Goal: Task Accomplishment & Management: Use online tool/utility

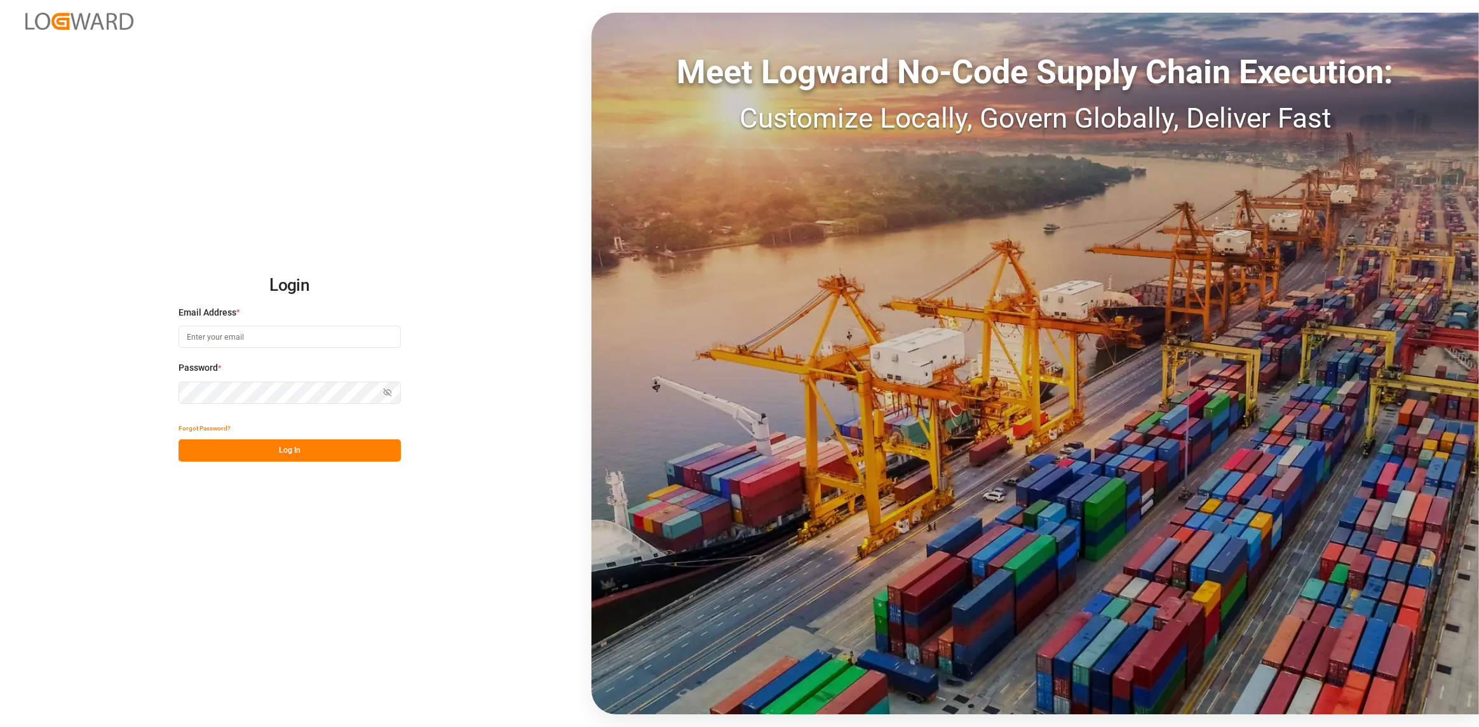
drag, startPoint x: 298, startPoint y: 342, endPoint x: 292, endPoint y: 342, distance: 6.4
click at [297, 342] on input at bounding box center [289, 337] width 222 height 22
type input "[PERSON_NAME][EMAIL_ADDRESS][DOMAIN_NAME]"
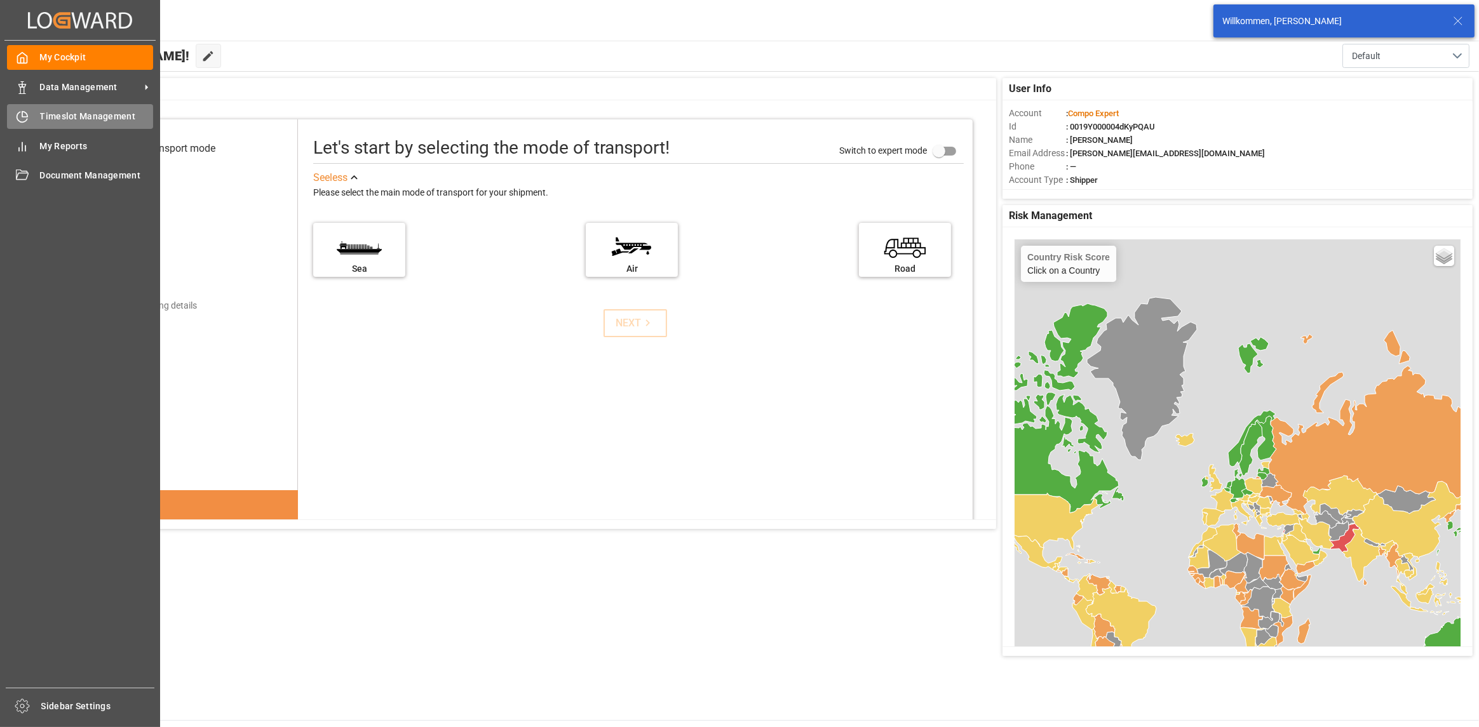
click at [57, 124] on div "Timeslot Management Timeslot Management" at bounding box center [80, 116] width 146 height 25
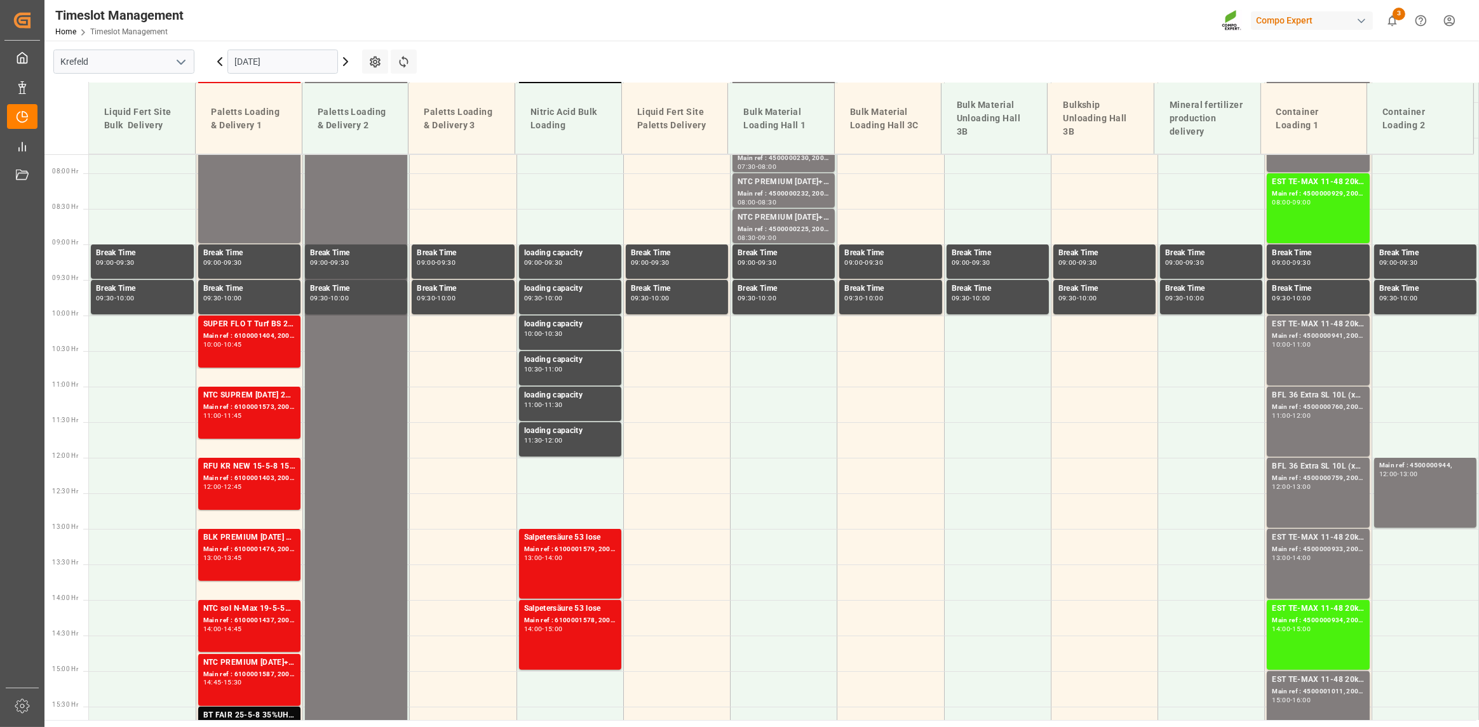
scroll to position [633, 0]
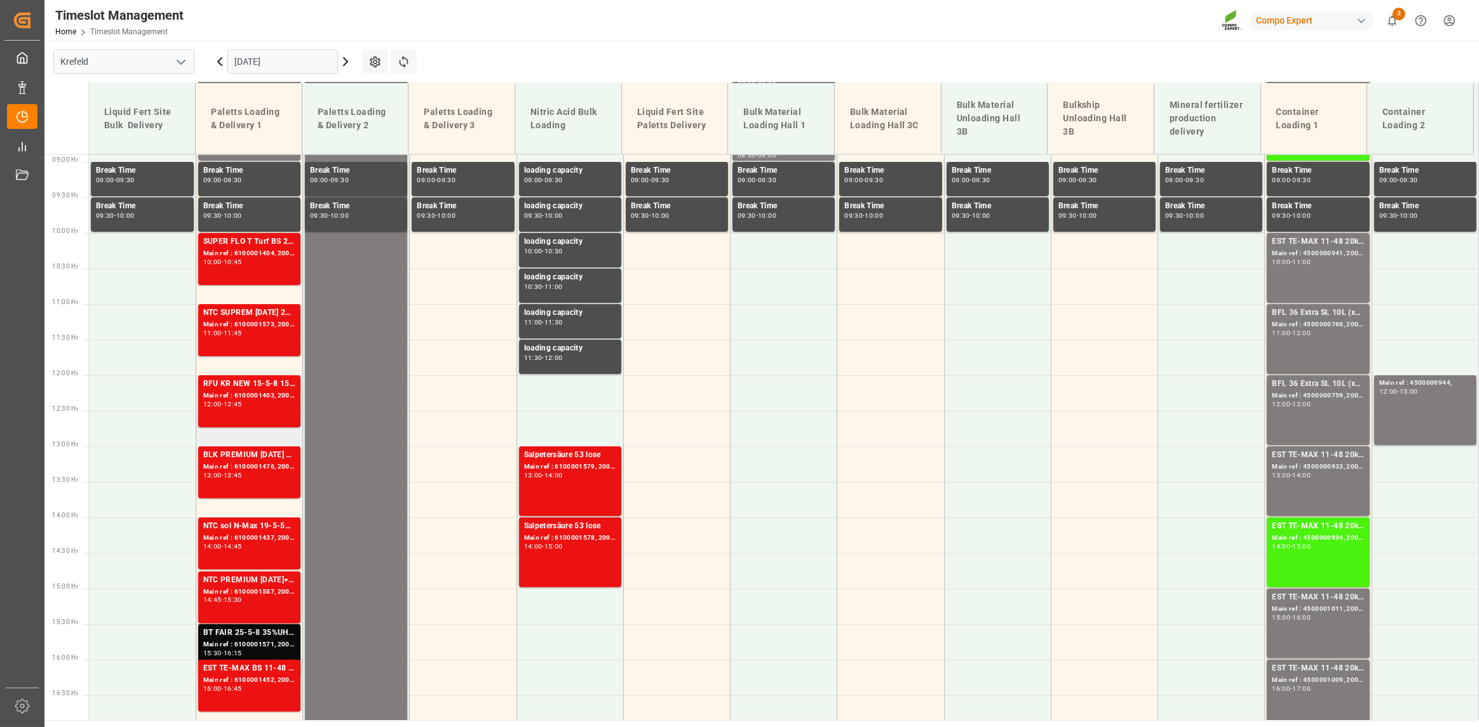
click at [235, 435] on td at bounding box center [249, 429] width 107 height 36
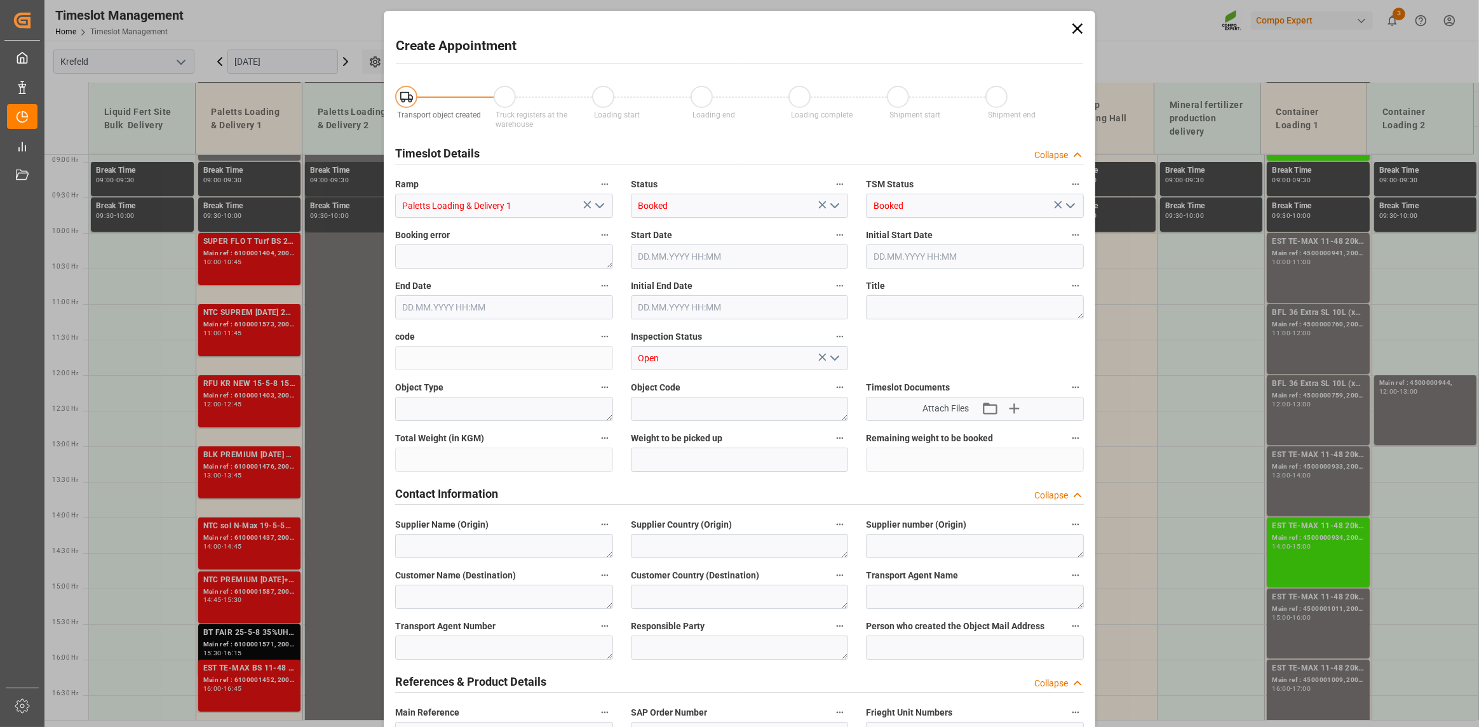
type input "[DATE] 12:30"
type input "[DATE] 13:00"
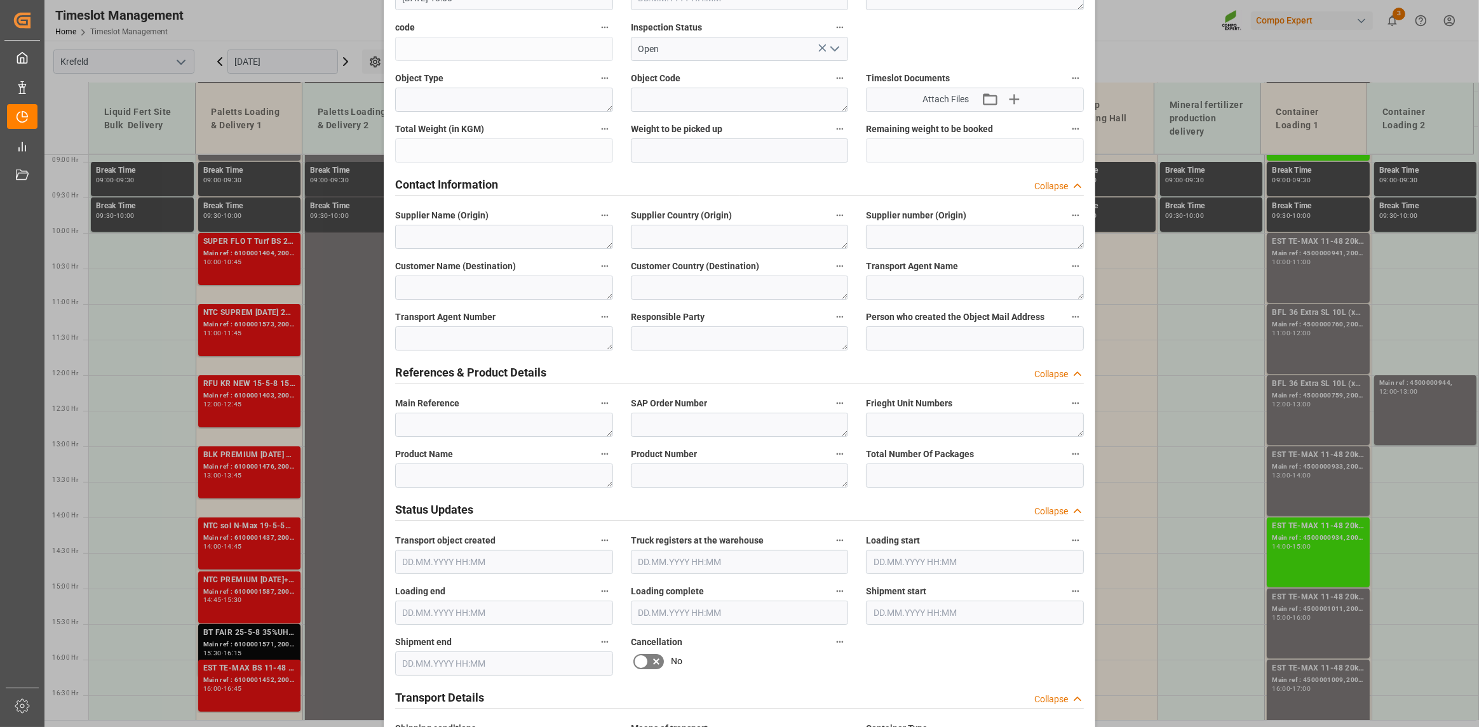
scroll to position [318, 0]
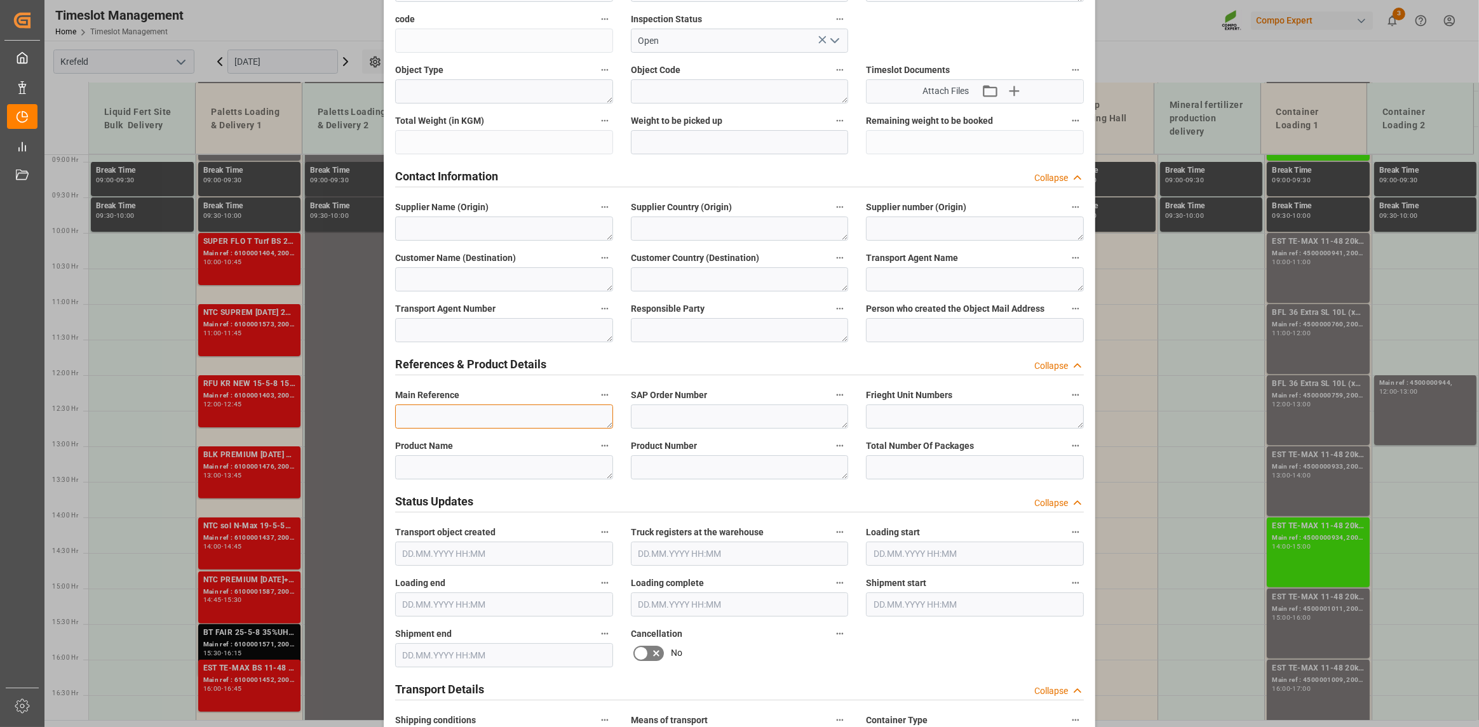
click at [474, 415] on textarea at bounding box center [504, 417] width 218 height 24
type textarea "6100001586"
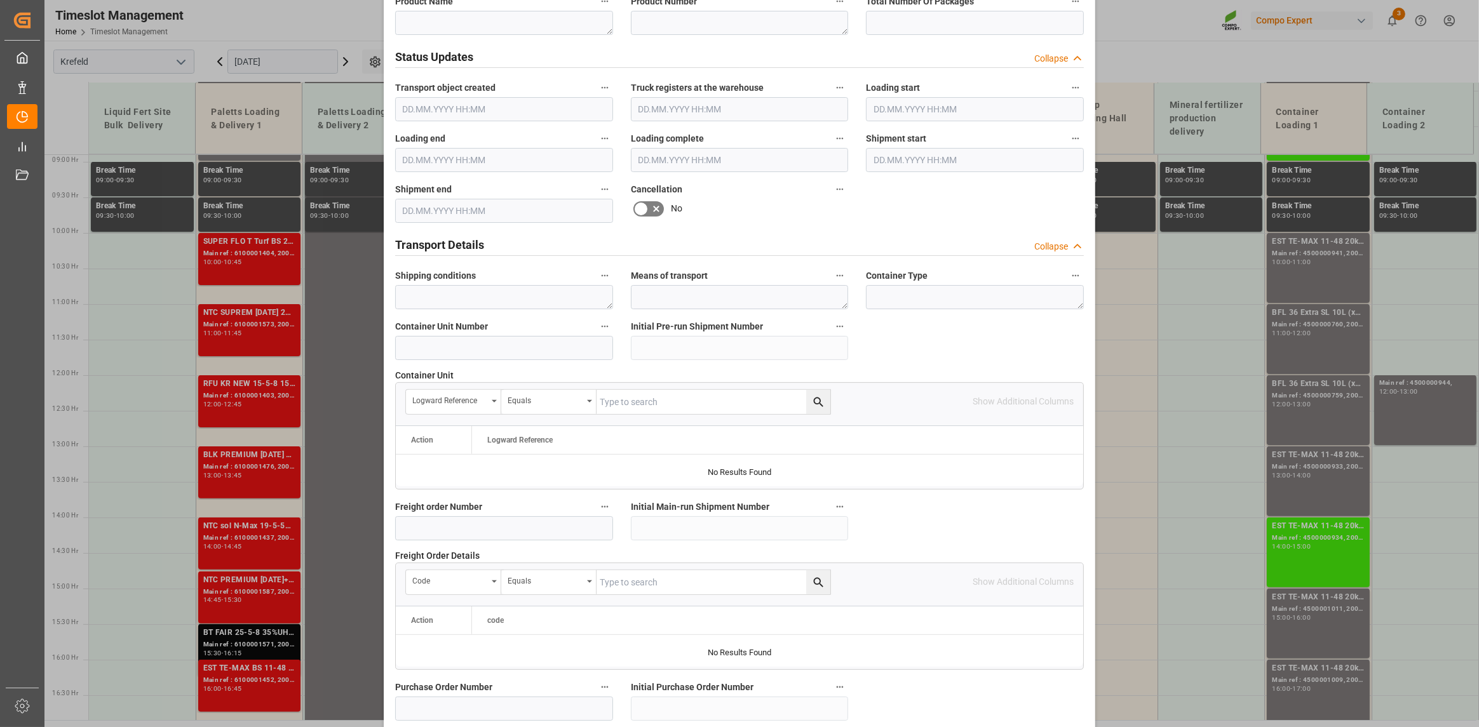
scroll to position [1034, 0]
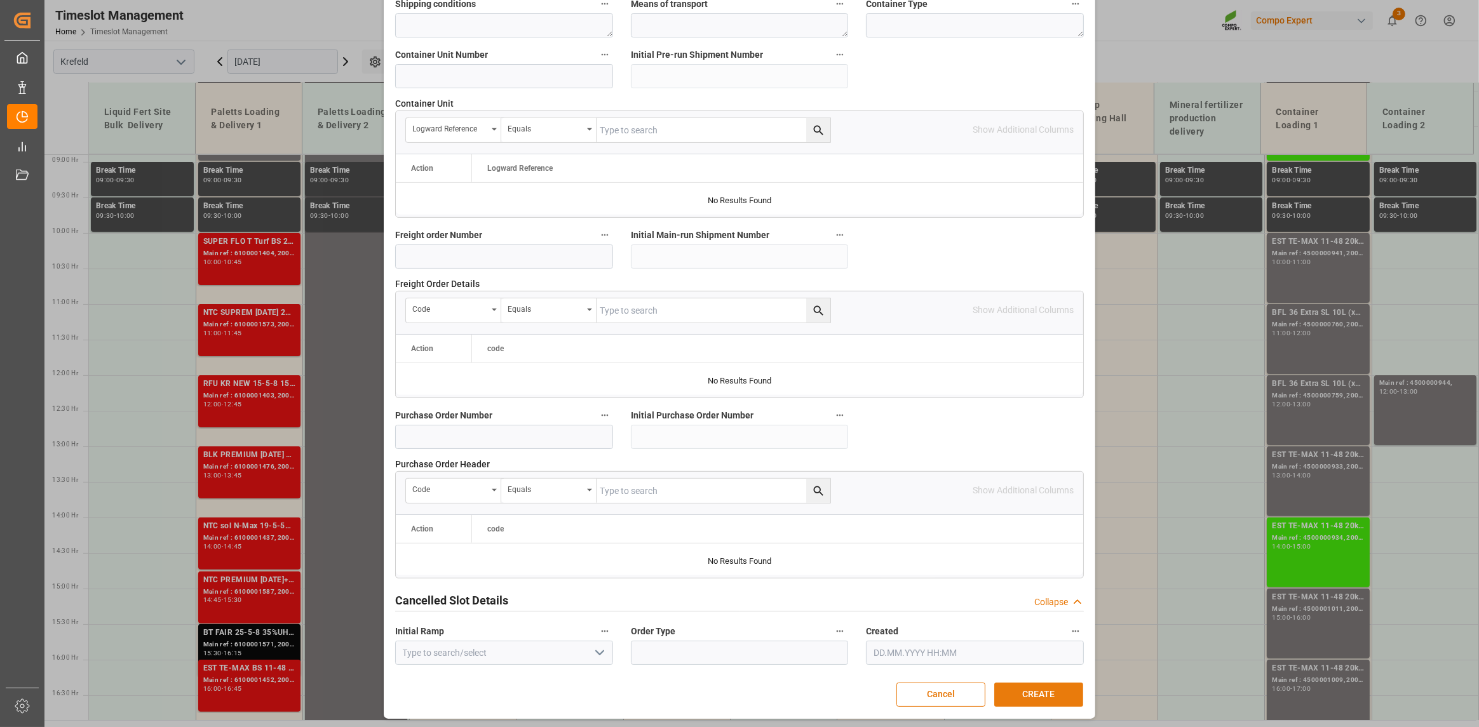
click at [1043, 692] on button "CREATE" at bounding box center [1038, 695] width 89 height 24
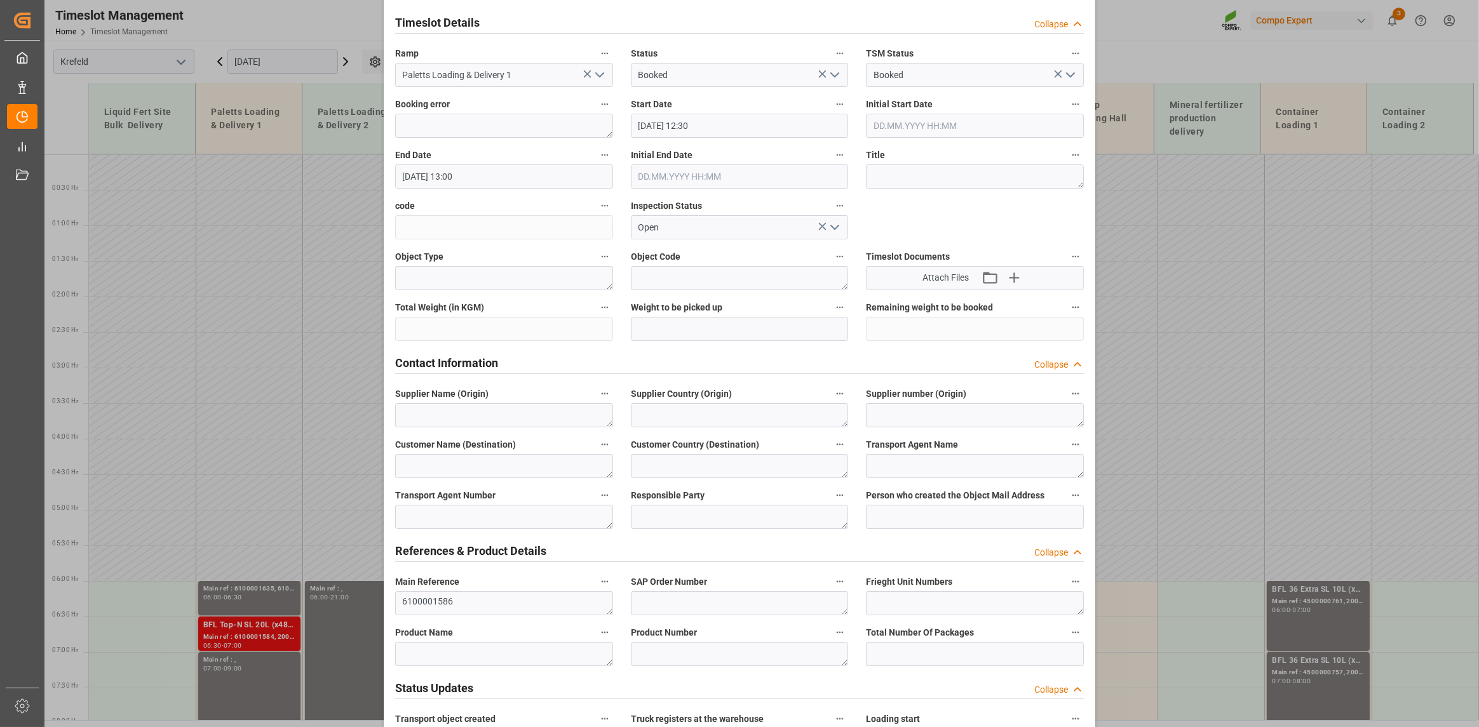
scroll to position [0, 0]
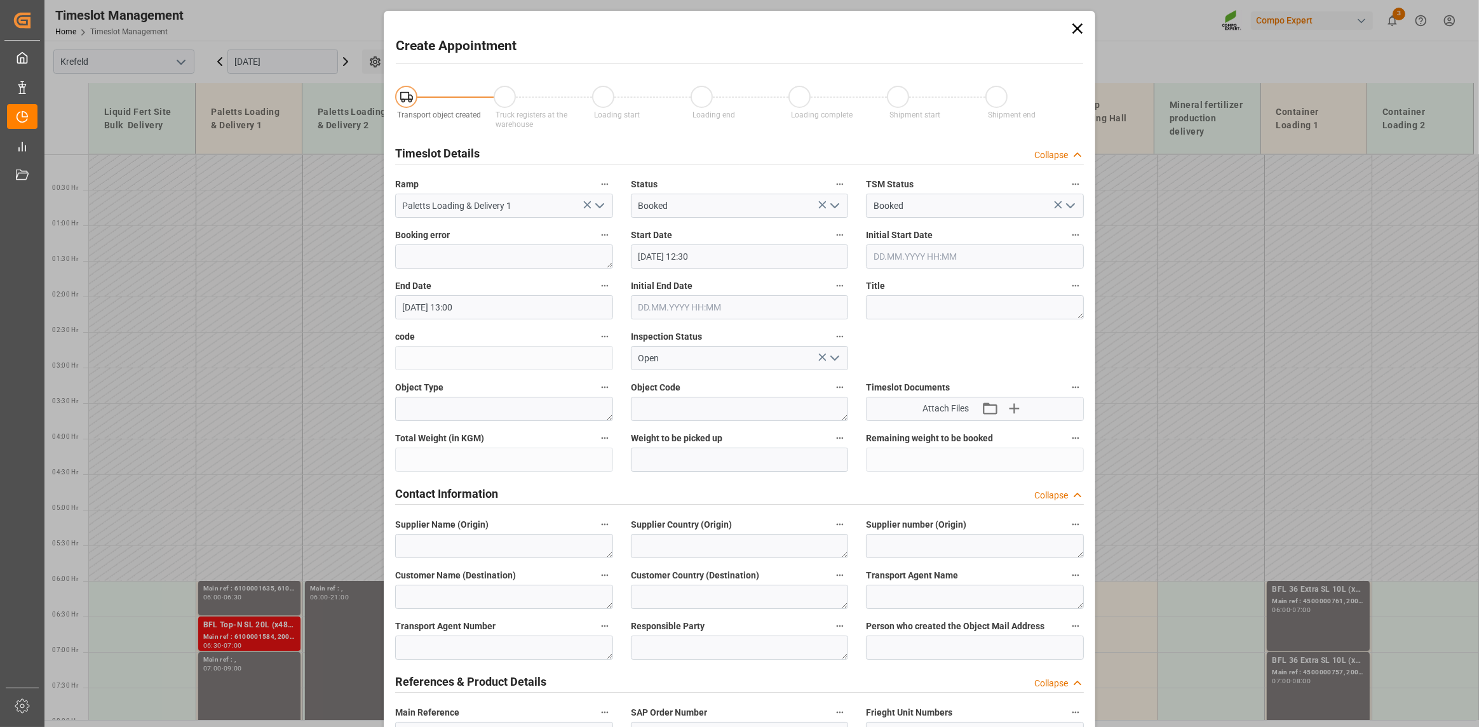
click at [492, 302] on input "[DATE] 13:00" at bounding box center [504, 307] width 218 height 24
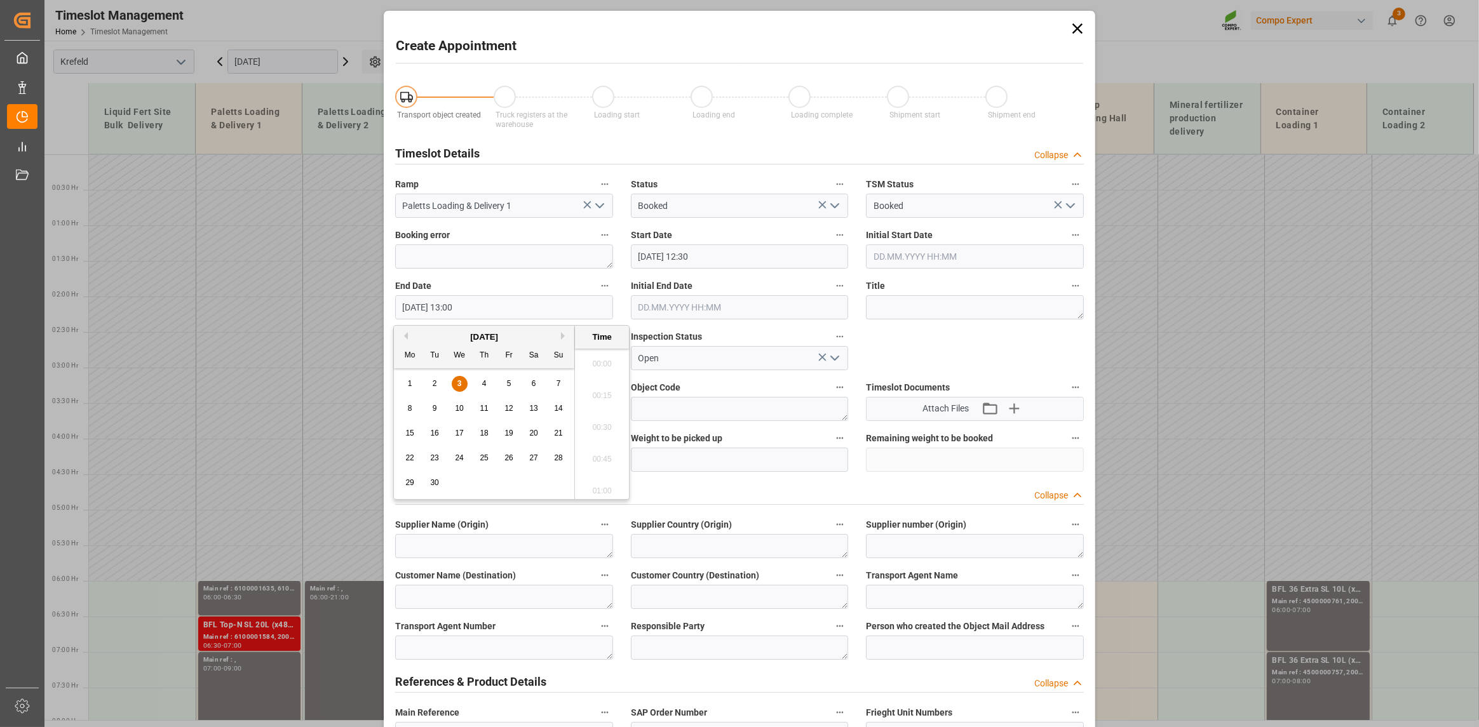
scroll to position [1592, 0]
click at [692, 255] on input "[DATE] 12:30" at bounding box center [740, 257] width 218 height 24
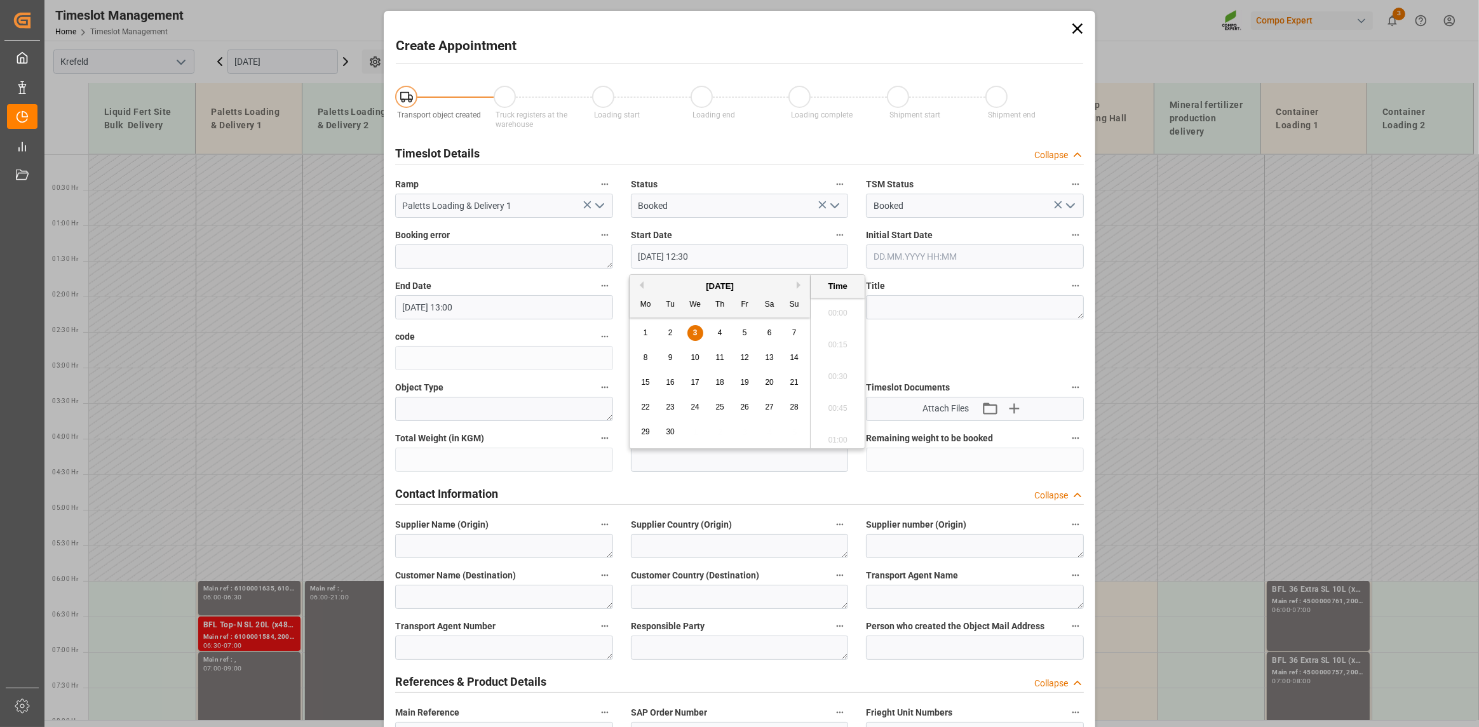
scroll to position [1528, 0]
drag, startPoint x: 692, startPoint y: 254, endPoint x: 718, endPoint y: 259, distance: 26.4
click at [710, 254] on input "[DATE] 12:30" at bounding box center [740, 257] width 218 height 24
type input "[DATE] 12:45"
click at [831, 401] on li "12:45" at bounding box center [838, 405] width 54 height 32
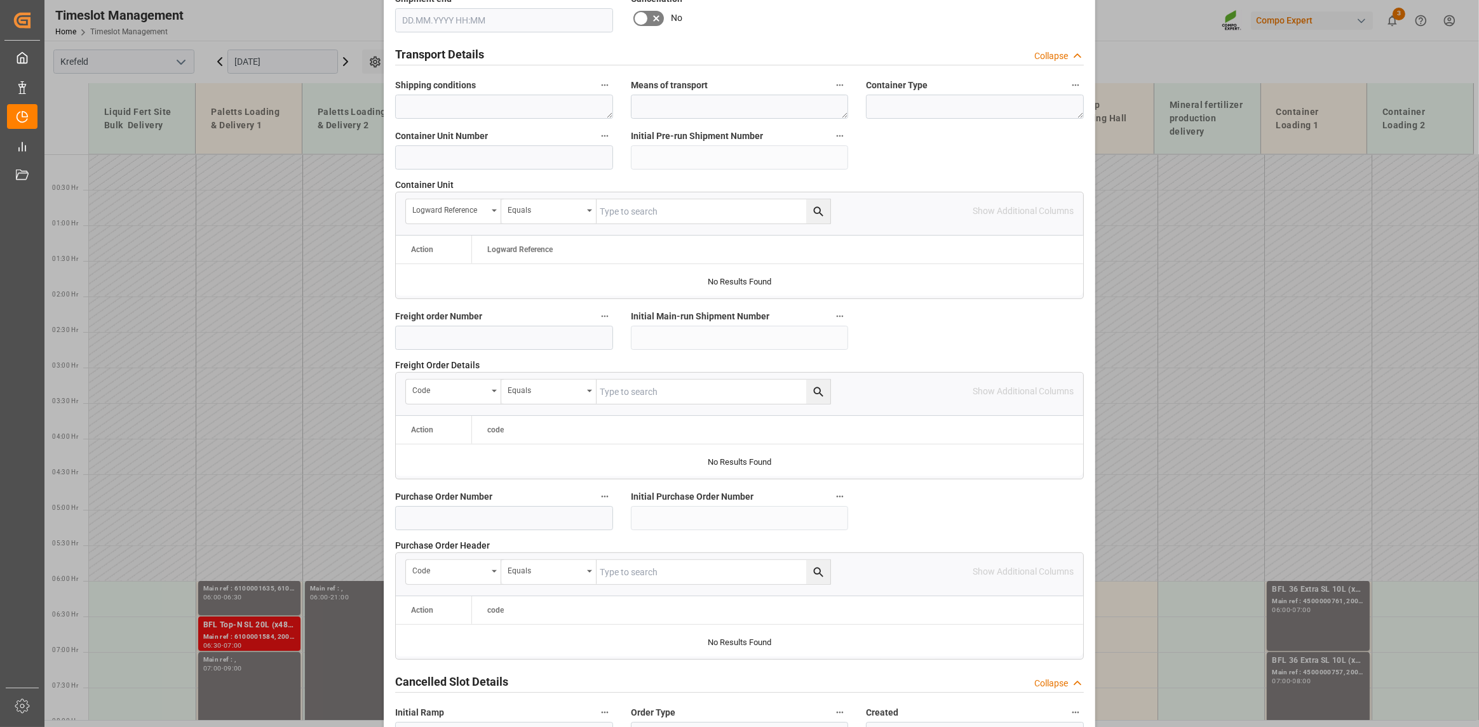
scroll to position [1034, 0]
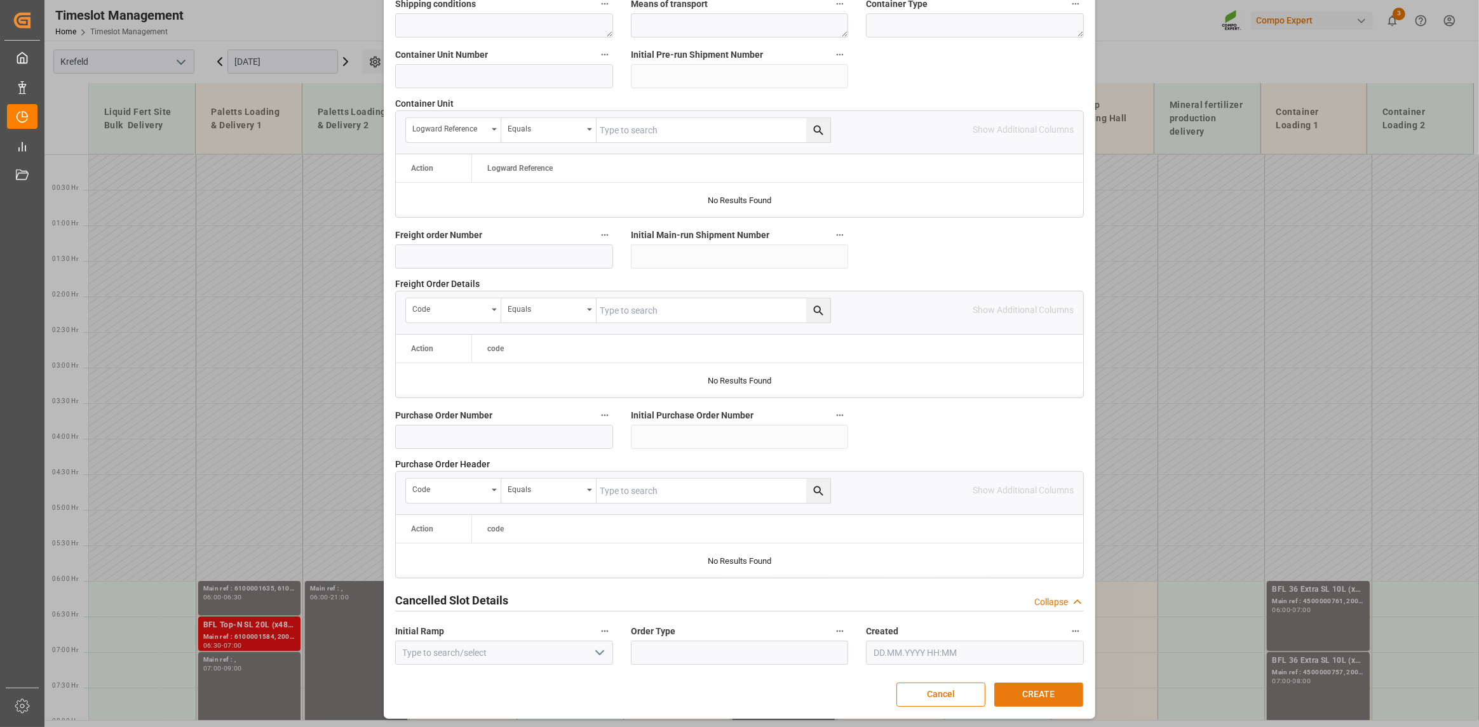
click at [1005, 688] on button "CREATE" at bounding box center [1038, 695] width 89 height 24
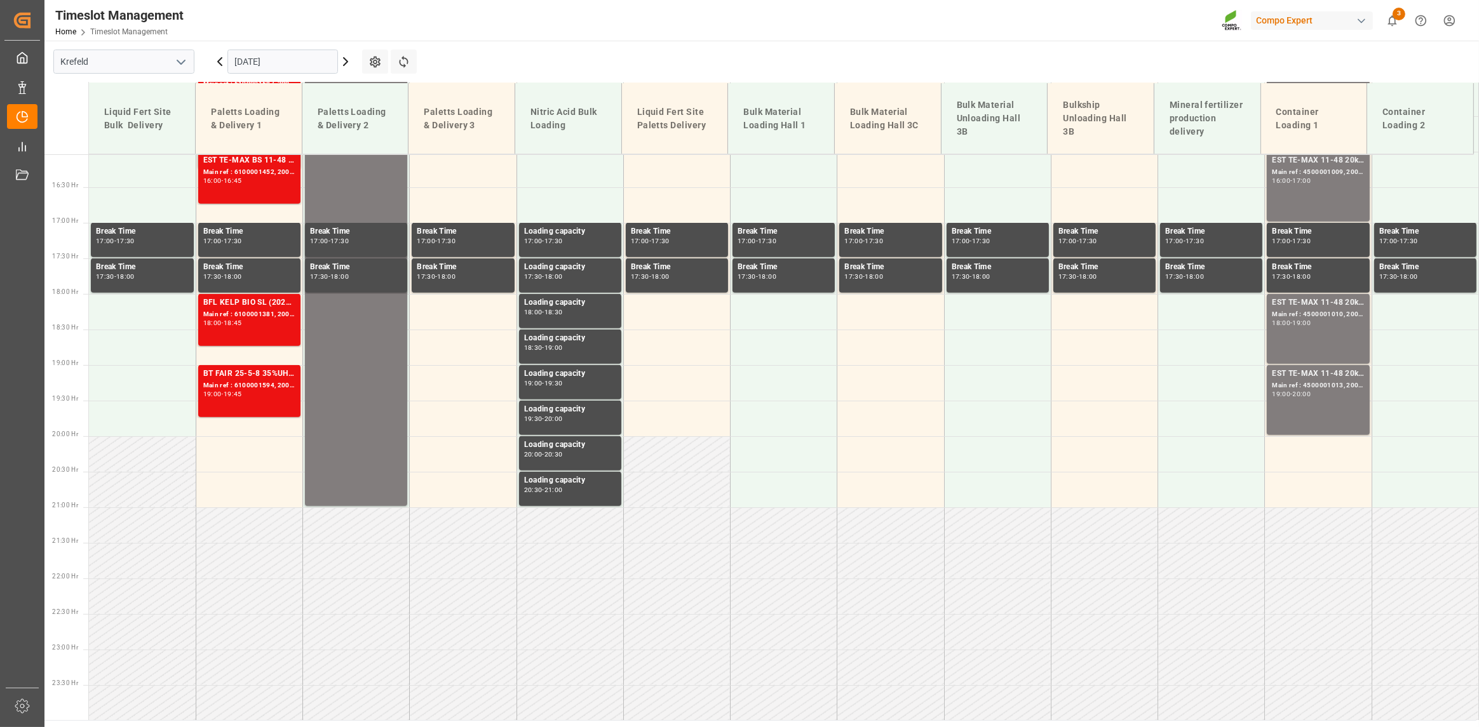
scroll to position [569, 0]
